Goal: Information Seeking & Learning: Learn about a topic

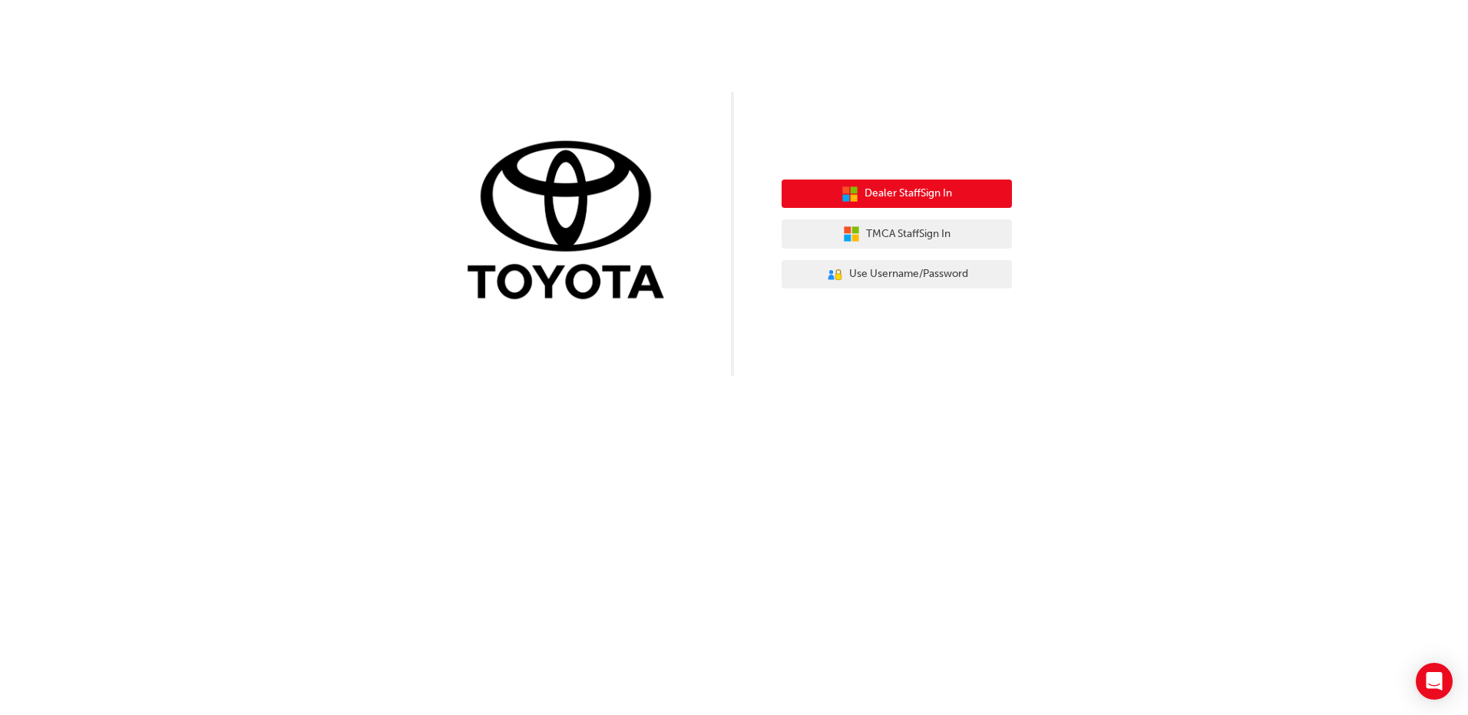
click at [889, 193] on span "Dealer Staff Sign In" at bounding box center [908, 194] width 88 height 18
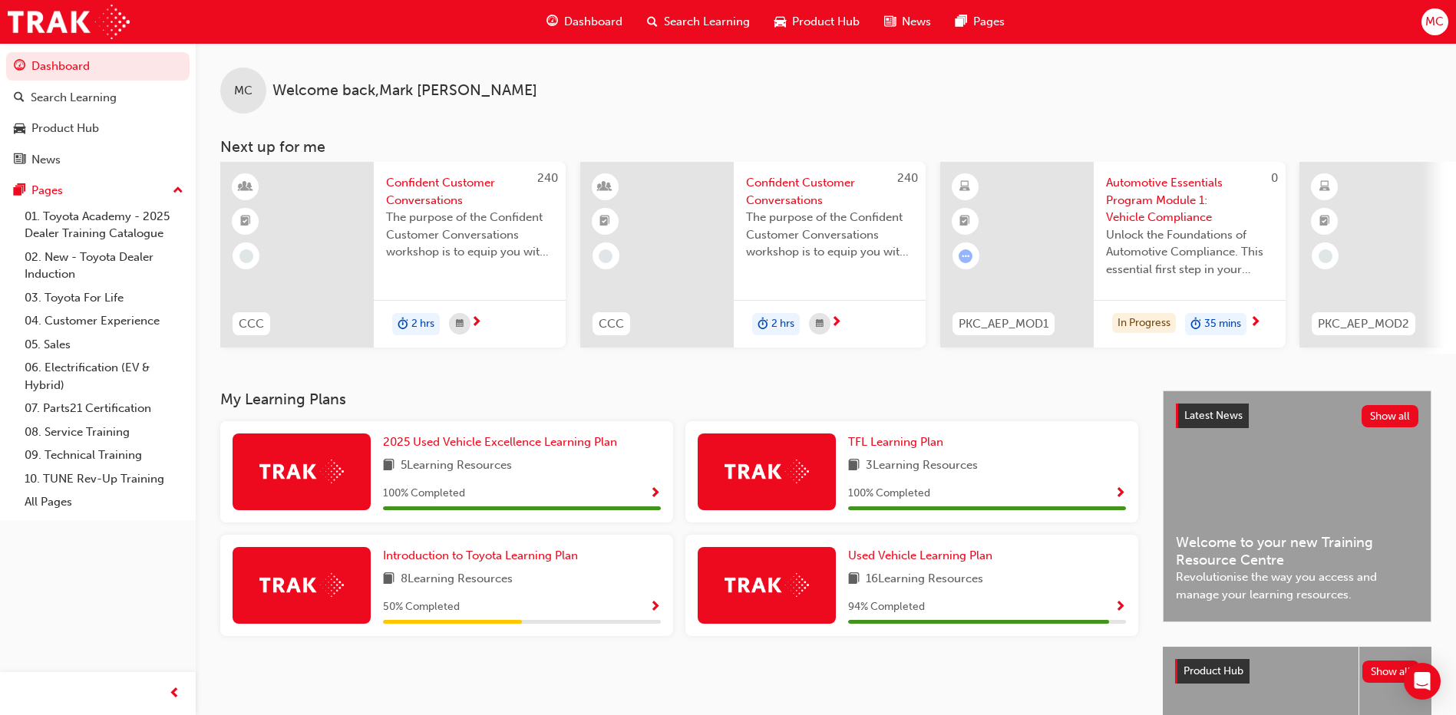
click at [342, 612] on div at bounding box center [302, 585] width 138 height 77
click at [652, 612] on span "Show Progress" at bounding box center [655, 608] width 12 height 14
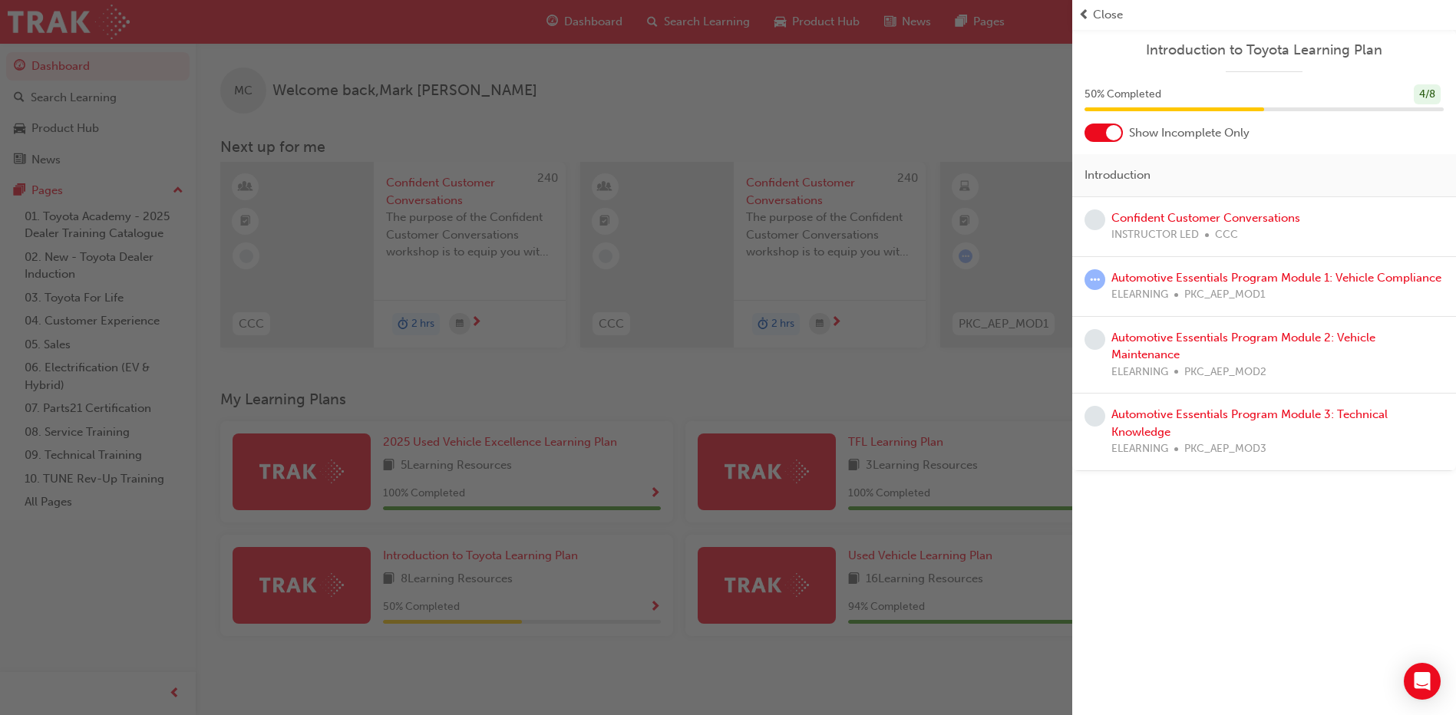
click at [1227, 547] on div "Introduction to Toyota Learning Plan 50 % Completed 4 / 8 Show Incomplete Only …" at bounding box center [1264, 357] width 384 height 715
click at [683, 404] on div "button" at bounding box center [536, 357] width 1072 height 715
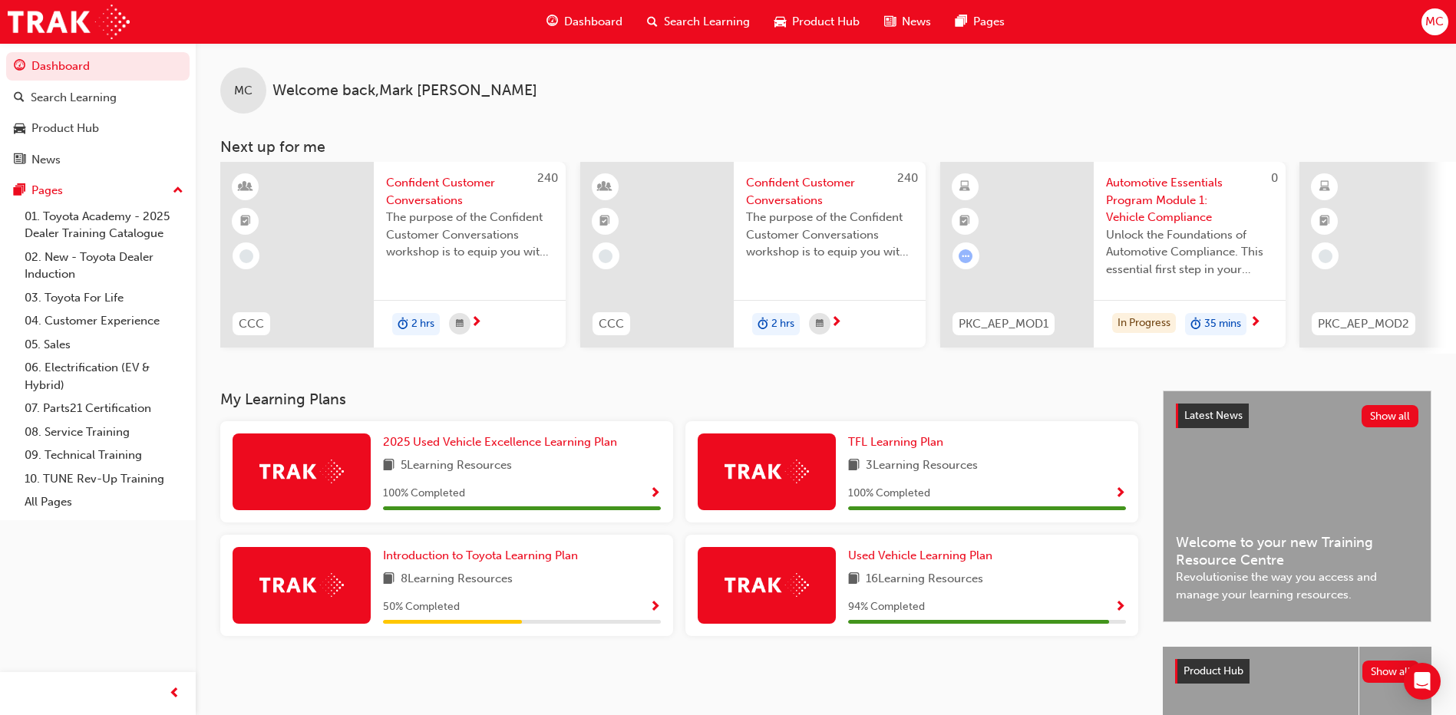
scroll to position [77, 0]
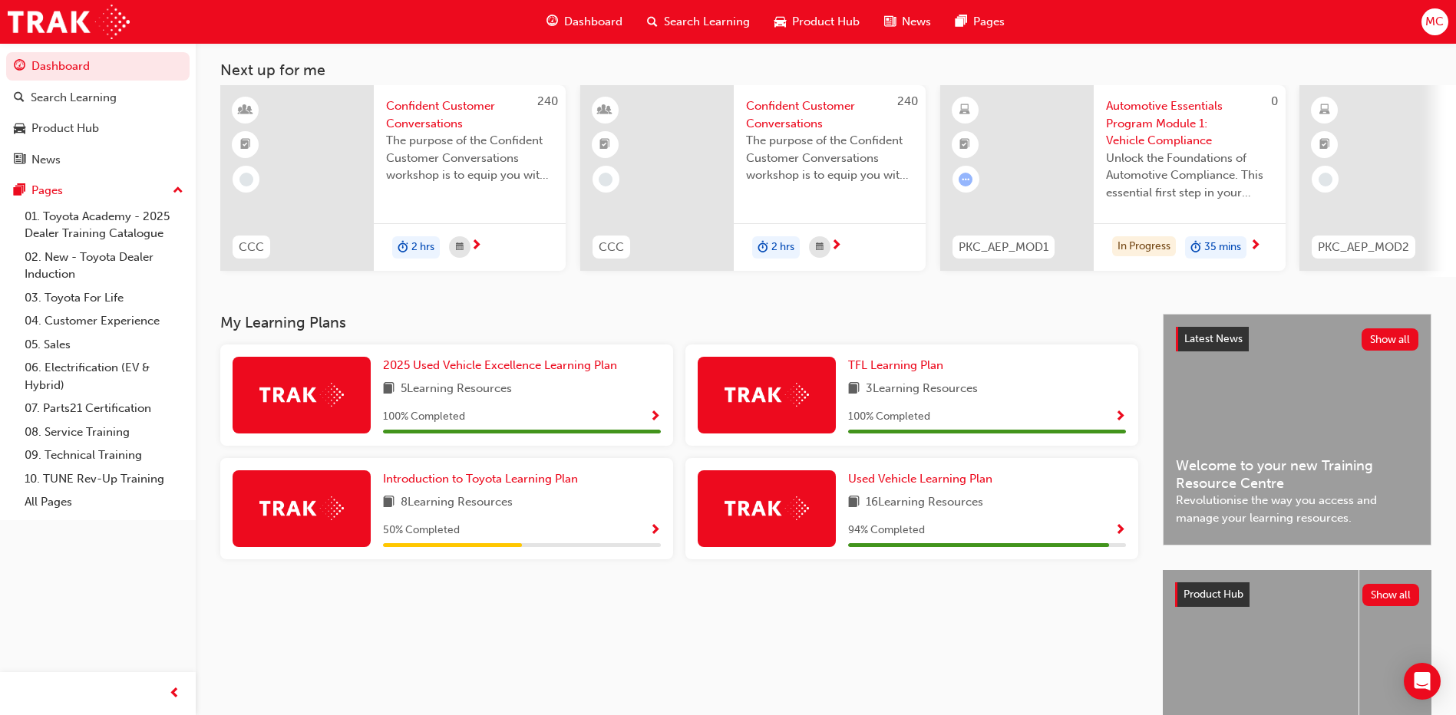
click at [821, 525] on div at bounding box center [767, 509] width 138 height 77
click at [1115, 537] on span "Show Progress" at bounding box center [1121, 531] width 12 height 14
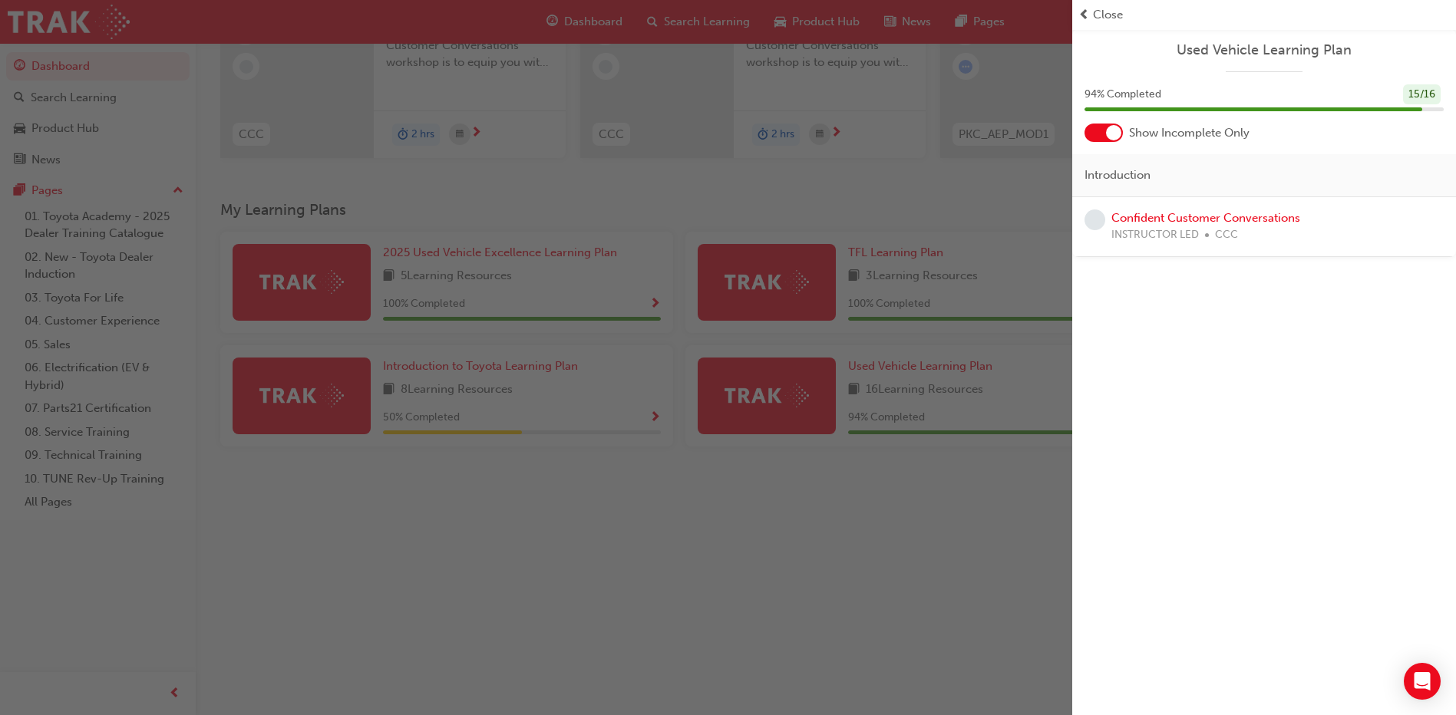
scroll to position [0, 0]
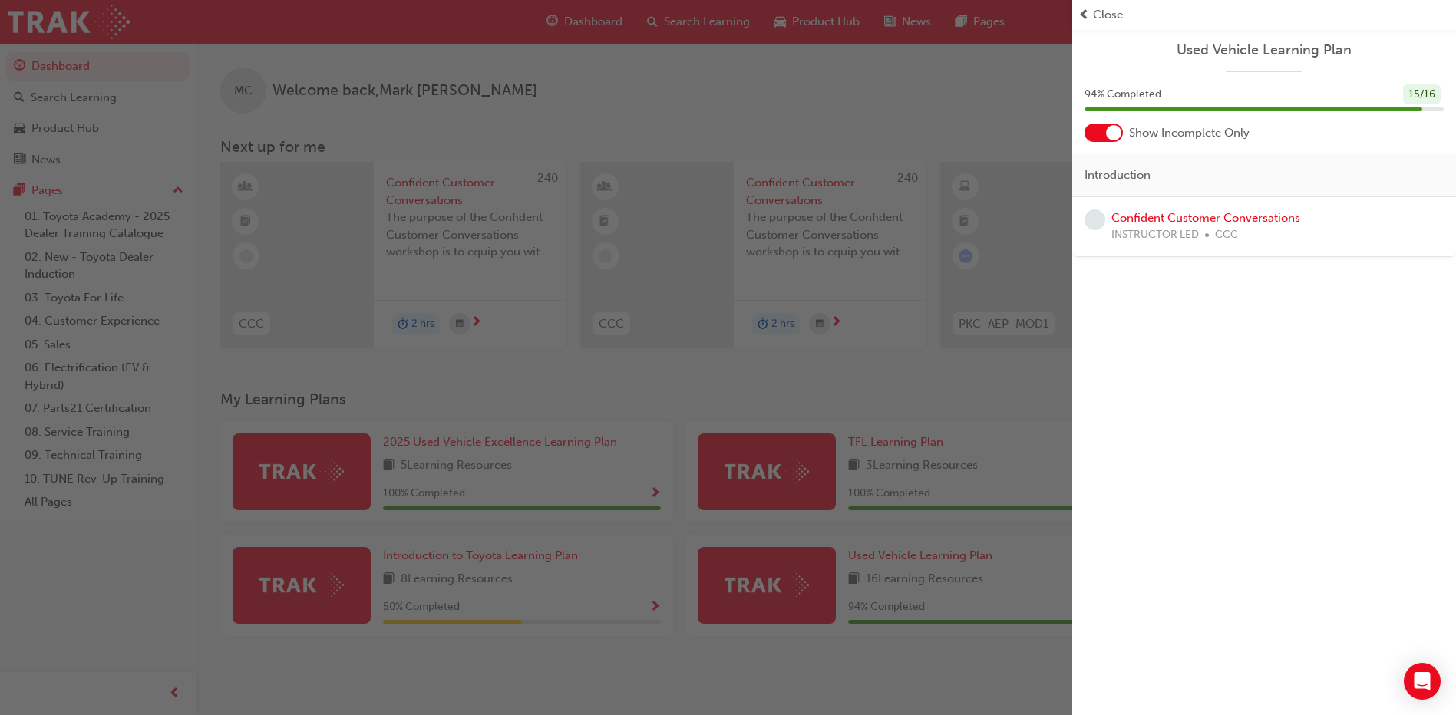
click at [1088, 11] on span "prev-icon" at bounding box center [1084, 15] width 12 height 18
